Goal: Task Accomplishment & Management: Manage account settings

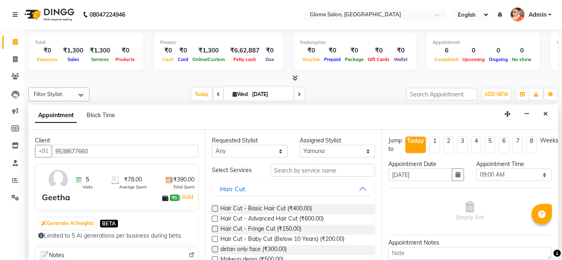
select select "34178"
select select "540"
select select "tentative"
click at [303, 164] on input "text" at bounding box center [322, 170] width 105 height 13
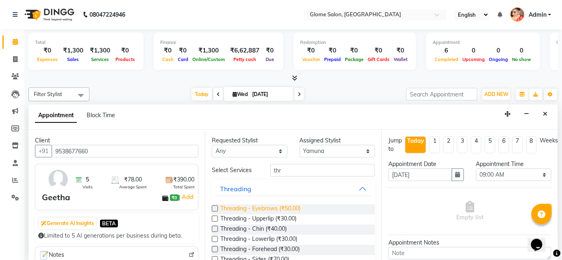
type input "thr"
click at [294, 208] on span "Threading - Eyebrows (₹50.00)" at bounding box center [260, 209] width 80 height 10
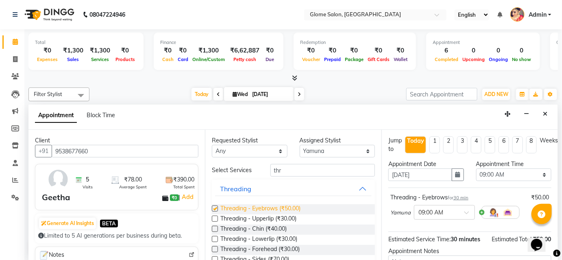
checkbox input "false"
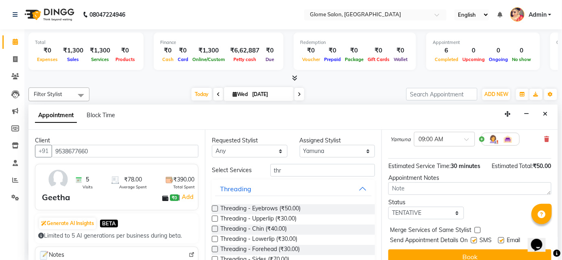
scroll to position [83, 0]
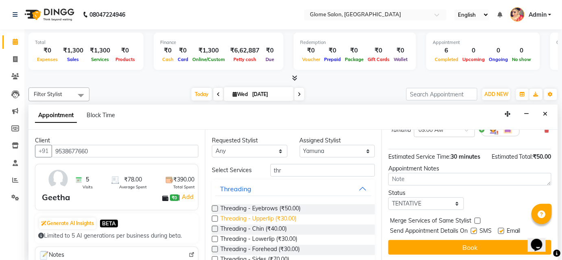
click at [288, 218] on span "Threading - Upperlip (₹30.00)" at bounding box center [258, 219] width 76 height 10
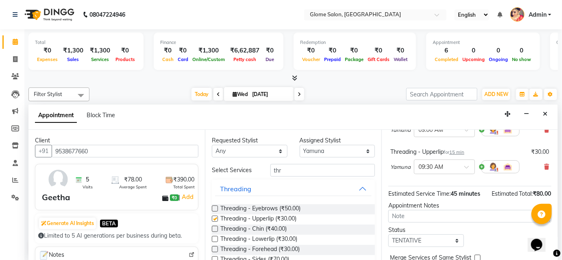
checkbox input "false"
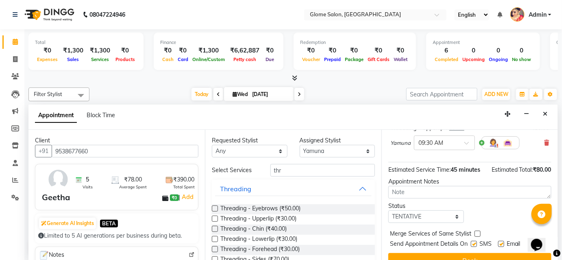
scroll to position [120, 0]
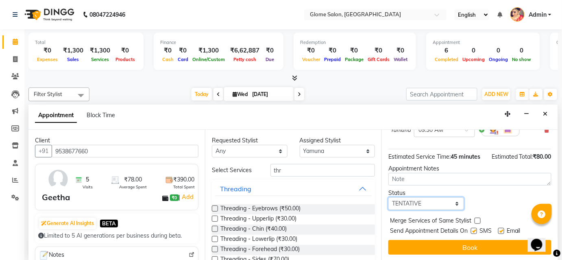
click at [451, 207] on select "Select TENTATIVE CONFIRM CHECK-IN UPCOMING" at bounding box center [426, 203] width 76 height 13
select select "confirm booking"
click at [388, 197] on select "Select TENTATIVE CONFIRM CHECK-IN UPCOMING" at bounding box center [426, 203] width 76 height 13
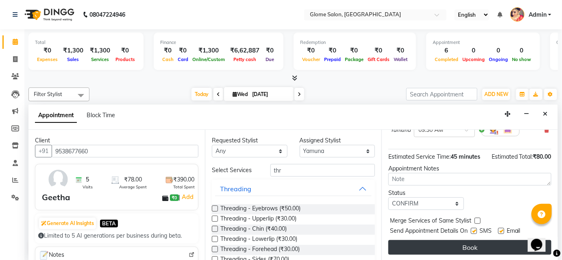
click at [441, 244] on button "Book" at bounding box center [469, 247] width 163 height 15
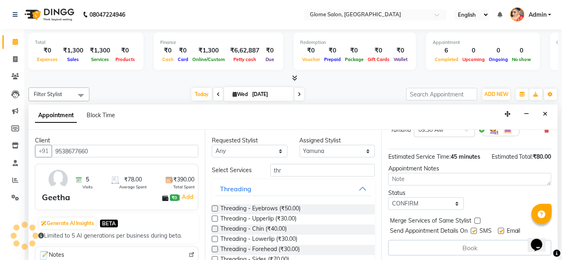
click at [441, 244] on div "Book" at bounding box center [469, 247] width 163 height 15
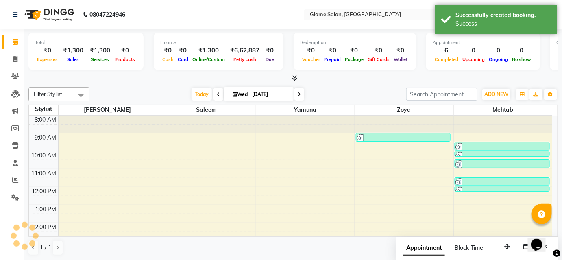
scroll to position [0, 0]
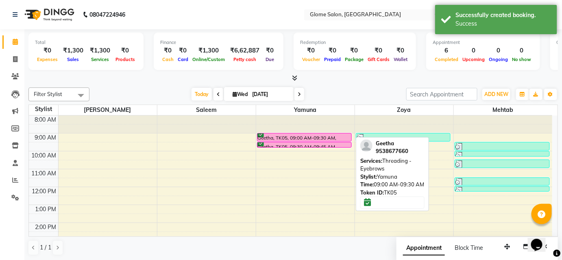
click at [319, 140] on link "Geetha, TK05, 09:00 AM-09:30 AM, Threading - Eyebrows" at bounding box center [304, 137] width 95 height 9
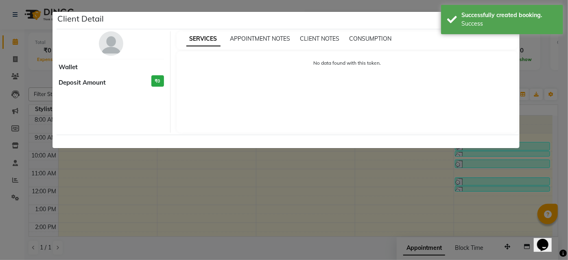
select select "6"
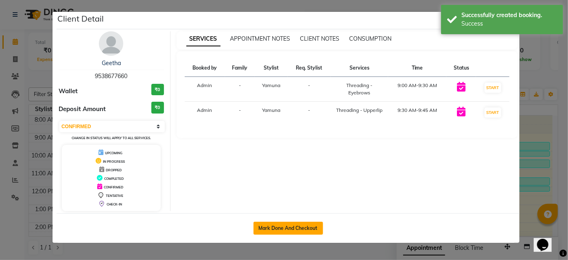
click at [299, 226] on button "Mark Done And Checkout" at bounding box center [288, 228] width 70 height 13
select select "5199"
select select "service"
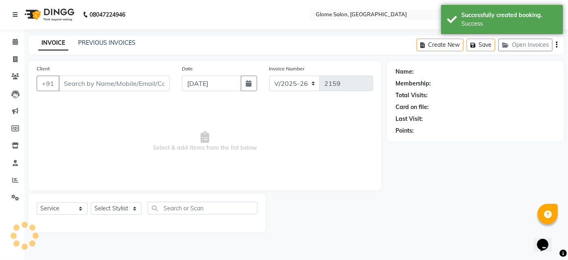
type input "9538677660"
select select "34178"
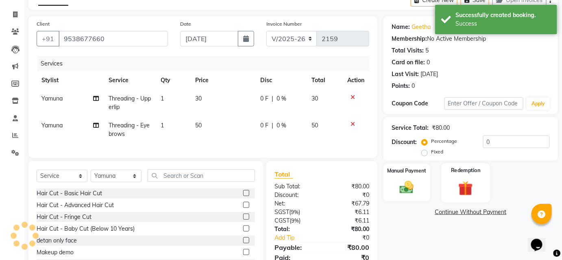
scroll to position [83, 0]
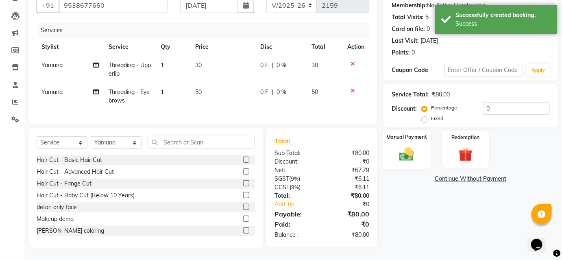
click at [411, 148] on img at bounding box center [407, 154] width 24 height 17
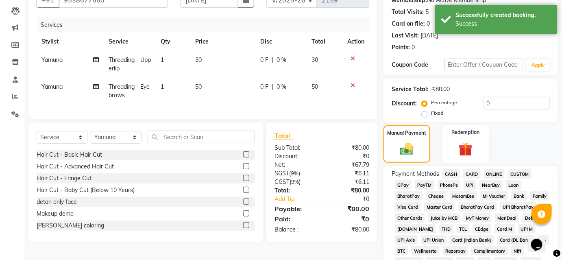
click at [450, 172] on span "CASH" at bounding box center [451, 173] width 17 height 9
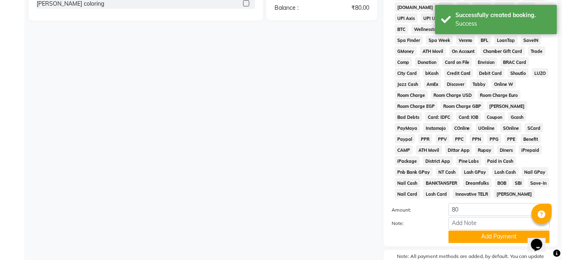
scroll to position [352, 0]
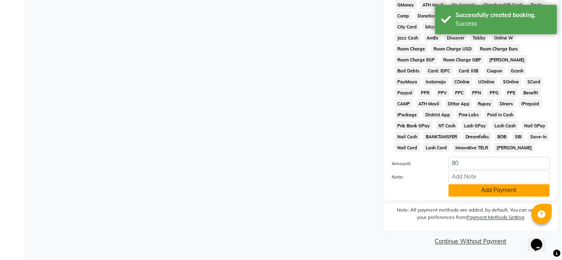
click at [475, 192] on button "Add Payment" at bounding box center [499, 190] width 101 height 13
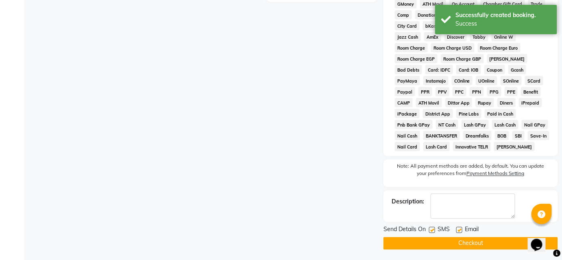
click at [478, 242] on button "Checkout" at bounding box center [471, 243] width 174 height 13
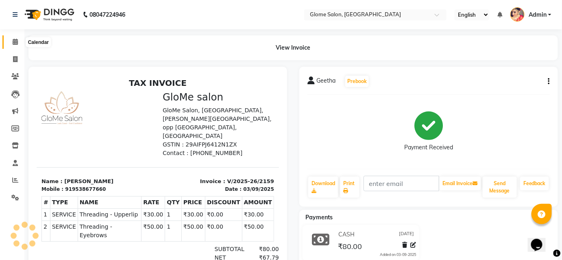
click at [20, 44] on span at bounding box center [15, 41] width 14 height 9
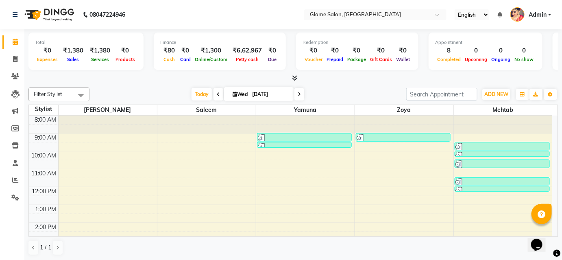
click at [327, 164] on div "8:00 AM 9:00 AM 10:00 AM 11:00 AM 12:00 PM 1:00 PM 2:00 PM 3:00 PM 4:00 PM 5:00…" at bounding box center [290, 232] width 523 height 232
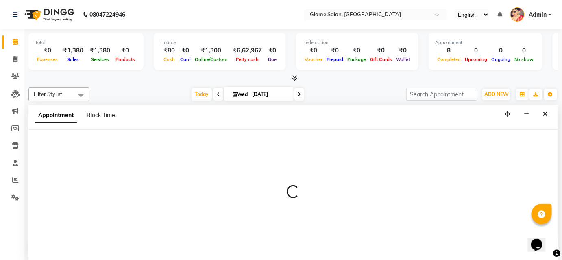
select select "34178"
select select "630"
select select "tentative"
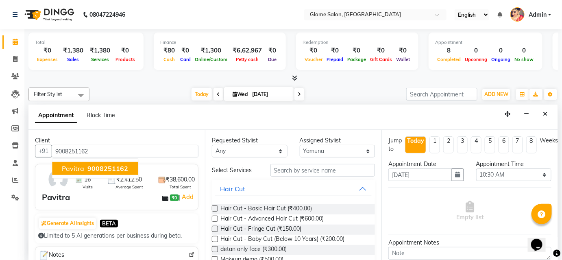
click at [114, 171] on span "9008251162" at bounding box center [107, 168] width 41 height 8
type input "9008251162"
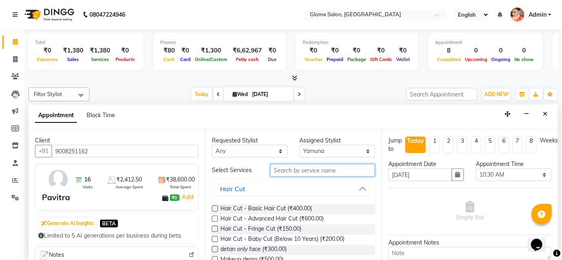
click at [279, 173] on input "text" at bounding box center [322, 170] width 105 height 13
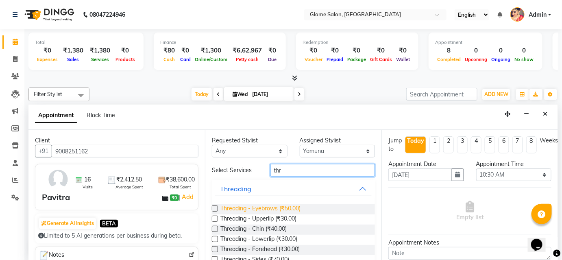
type input "thr"
click at [293, 205] on span "Threading - Eyebrows (₹50.00)" at bounding box center [260, 209] width 80 height 10
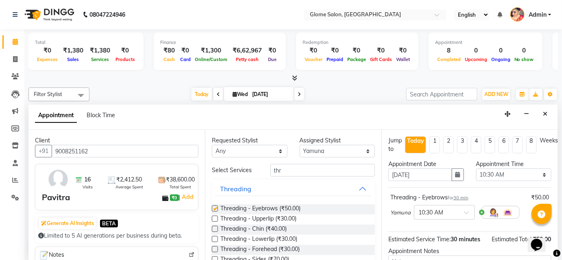
checkbox input "false"
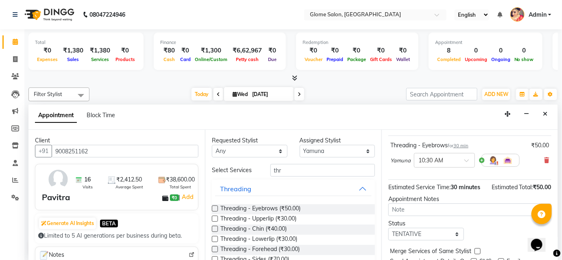
scroll to position [83, 0]
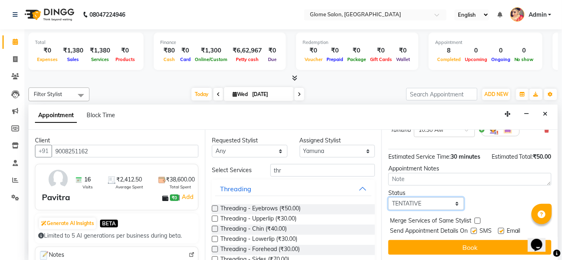
drag, startPoint x: 419, startPoint y: 198, endPoint x: 420, endPoint y: 207, distance: 9.0
click at [419, 198] on select "Select TENTATIVE CONFIRM CHECK-IN UPCOMING" at bounding box center [426, 203] width 76 height 13
select select "confirm booking"
click at [388, 197] on select "Select TENTATIVE CONFIRM CHECK-IN UPCOMING" at bounding box center [426, 203] width 76 height 13
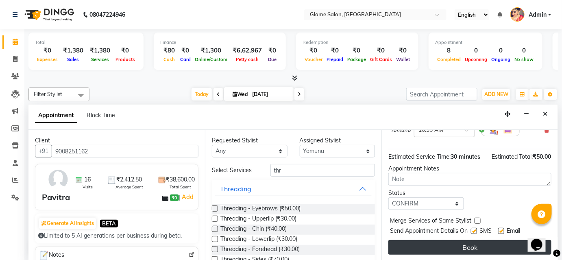
click at [405, 243] on button "Book" at bounding box center [469, 247] width 163 height 15
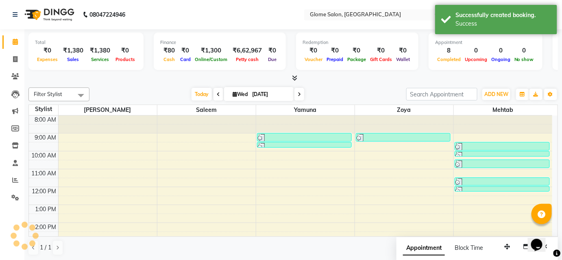
scroll to position [0, 0]
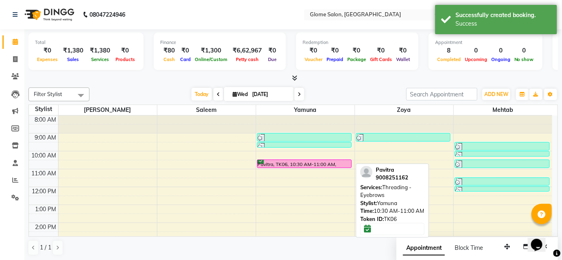
click at [316, 157] on div "8:00 AM 9:00 AM 10:00 AM 11:00 AM 12:00 PM 1:00 PM 2:00 PM 3:00 PM 4:00 PM 5:00…" at bounding box center [290, 232] width 523 height 232
click at [346, 164] on div "Pavitra, TK06, 10:30 AM-11:00 AM, Threading - Eyebrows" at bounding box center [304, 164] width 94 height 8
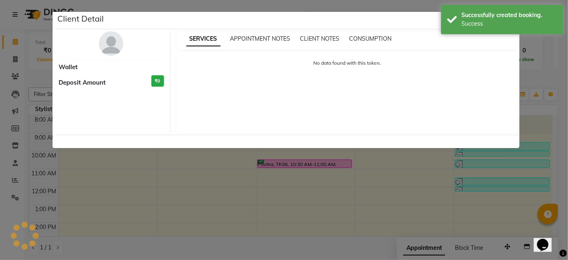
select select "6"
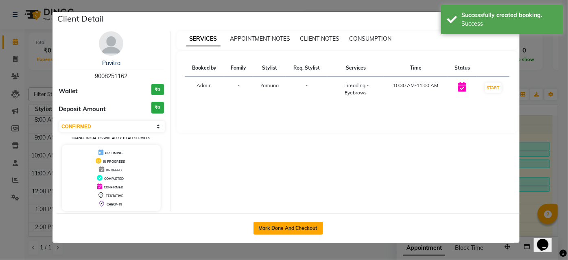
click at [304, 231] on button "Mark Done And Checkout" at bounding box center [288, 228] width 70 height 13
select select "service"
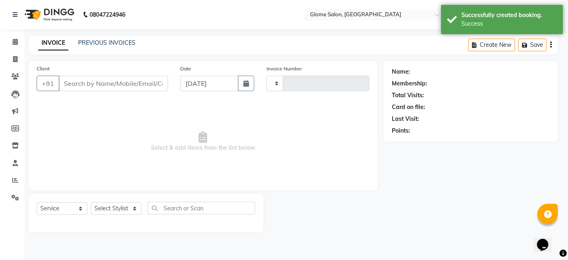
type input "2160"
select select "5199"
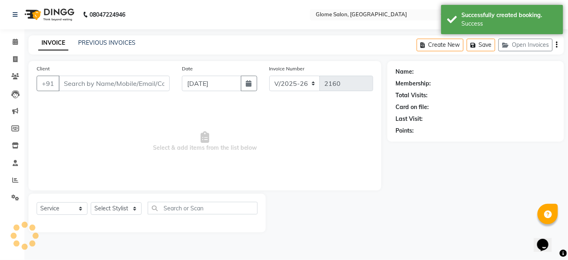
type input "9008251162"
select select "34178"
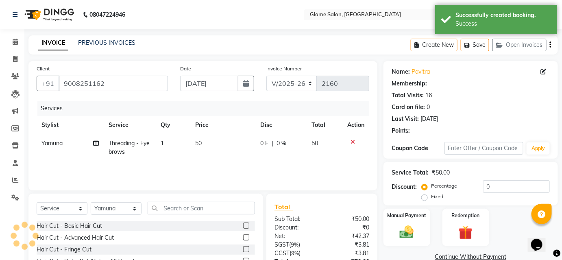
select select "1: Object"
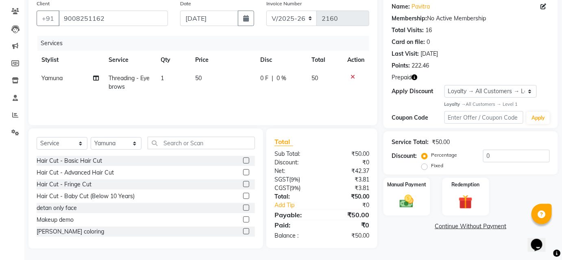
scroll to position [65, 0]
click at [423, 192] on div "Manual Payment" at bounding box center [407, 196] width 48 height 39
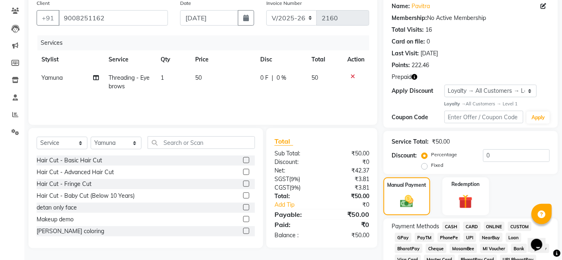
drag, startPoint x: 456, startPoint y: 225, endPoint x: 478, endPoint y: 192, distance: 39.5
click at [457, 224] on span "CASH" at bounding box center [451, 226] width 17 height 9
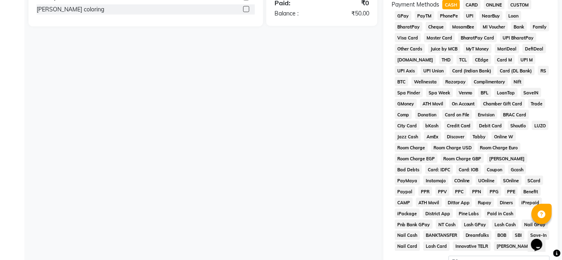
scroll to position [387, 0]
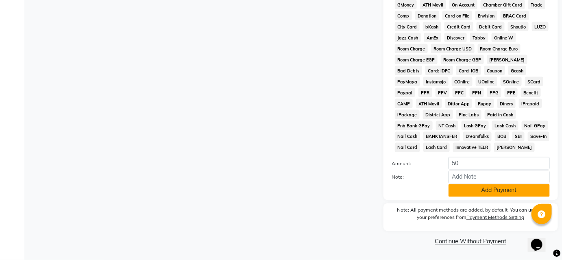
click at [489, 190] on button "Add Payment" at bounding box center [499, 190] width 101 height 13
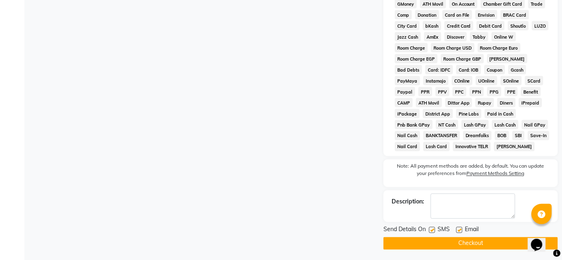
click at [482, 242] on button "Checkout" at bounding box center [471, 243] width 174 height 13
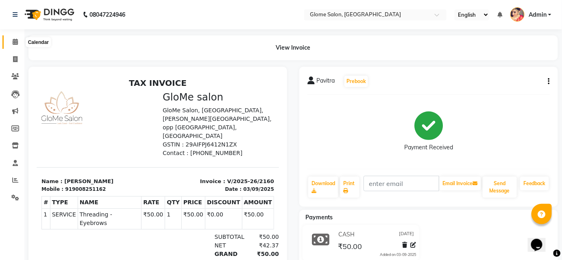
click at [13, 44] on icon at bounding box center [15, 42] width 5 height 6
